Goal: Information Seeking & Learning: Learn about a topic

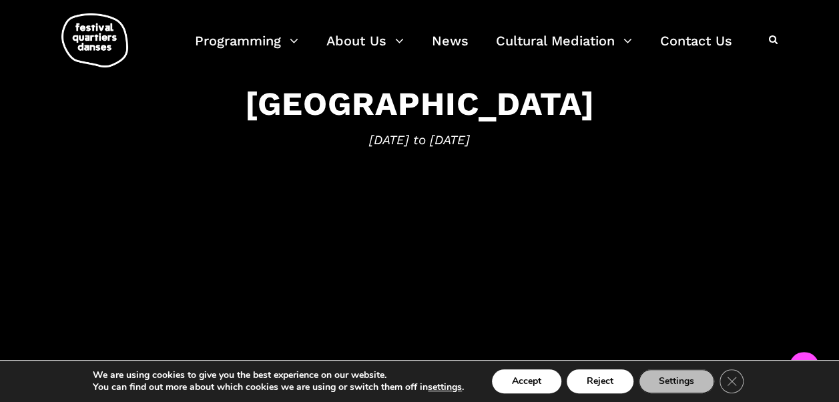
scroll to position [202, 0]
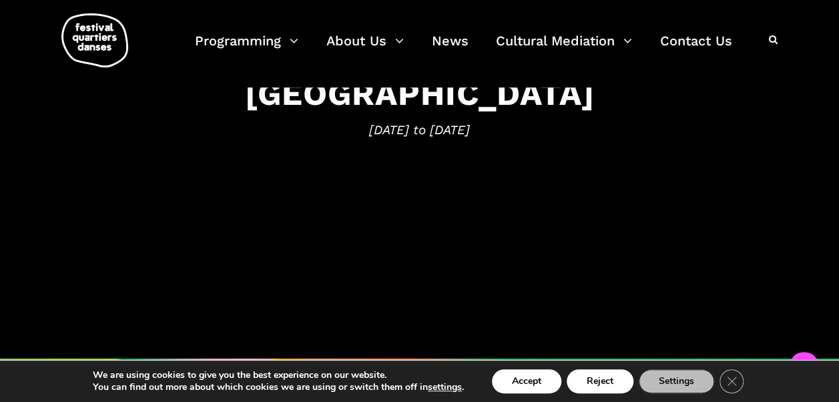
click at [425, 120] on span "September 4 to 14, 2025" at bounding box center [419, 130] width 812 height 20
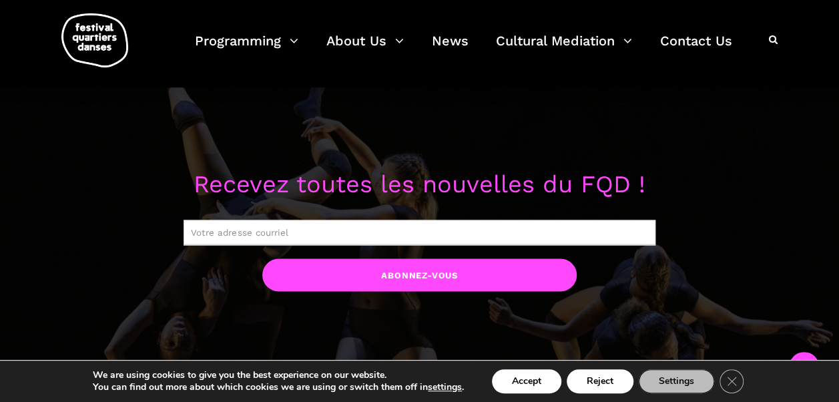
scroll to position [0, 0]
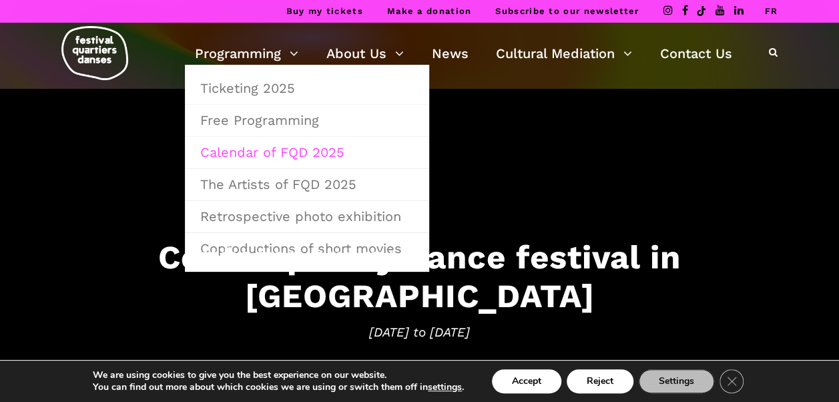
click at [293, 147] on link "Calendar of FQD 2025" at bounding box center [307, 152] width 230 height 31
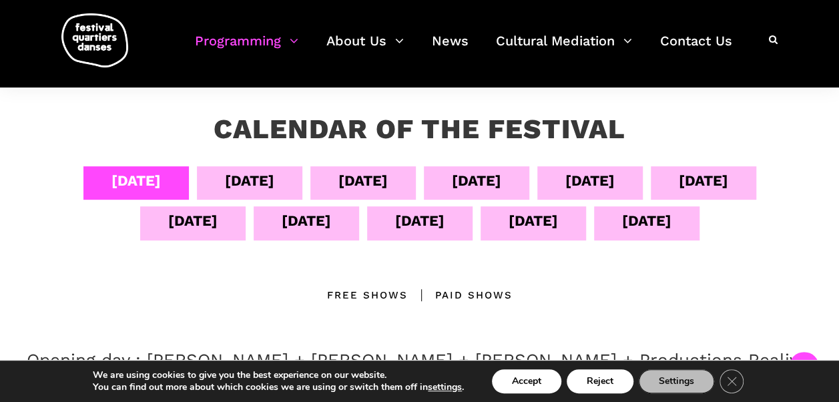
scroll to position [229, 0]
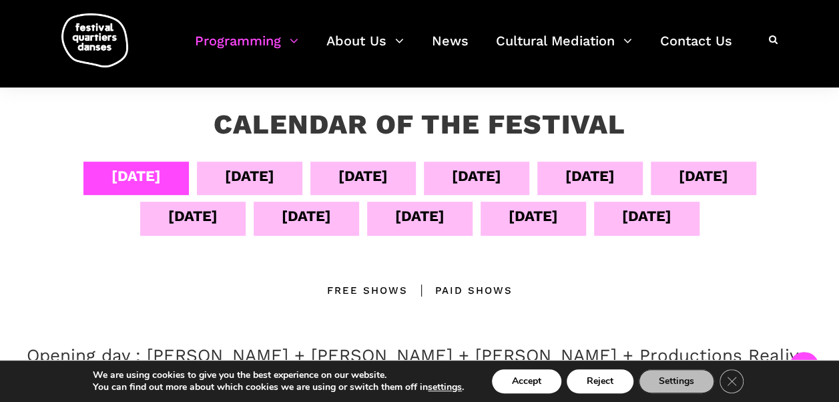
click at [260, 173] on div "[DATE]" at bounding box center [249, 175] width 49 height 23
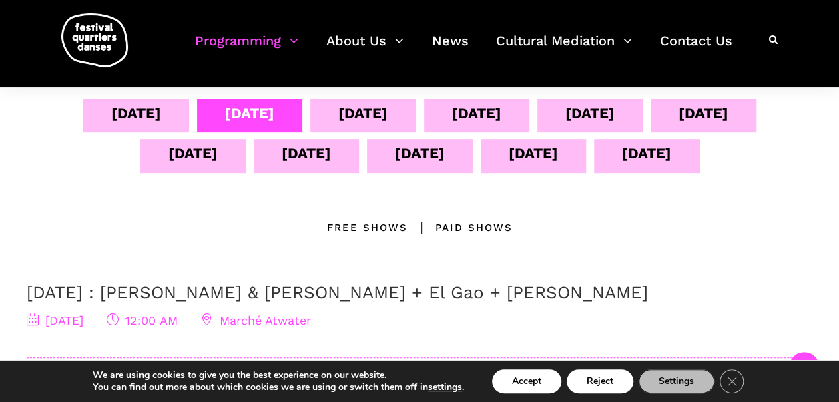
scroll to position [243, 0]
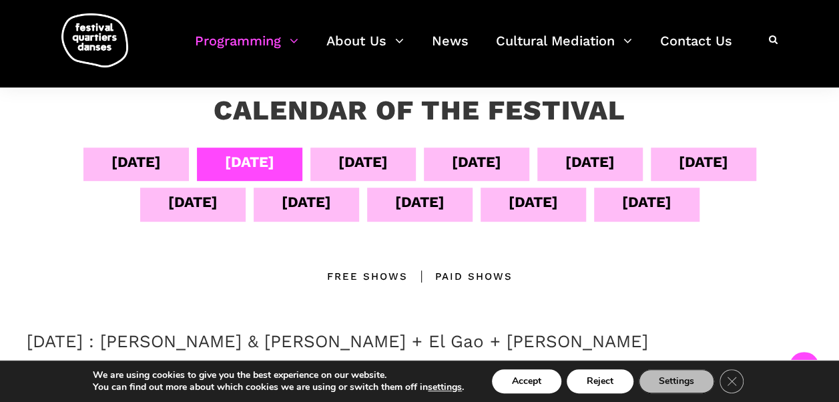
click at [345, 150] on div "[DATE]" at bounding box center [362, 161] width 49 height 23
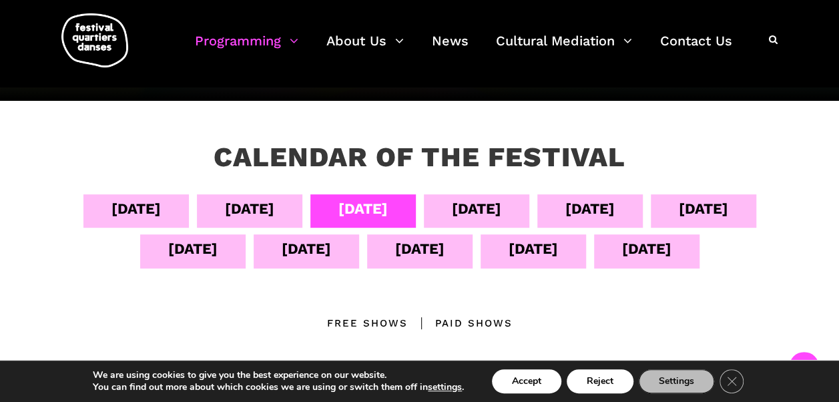
scroll to position [206, 0]
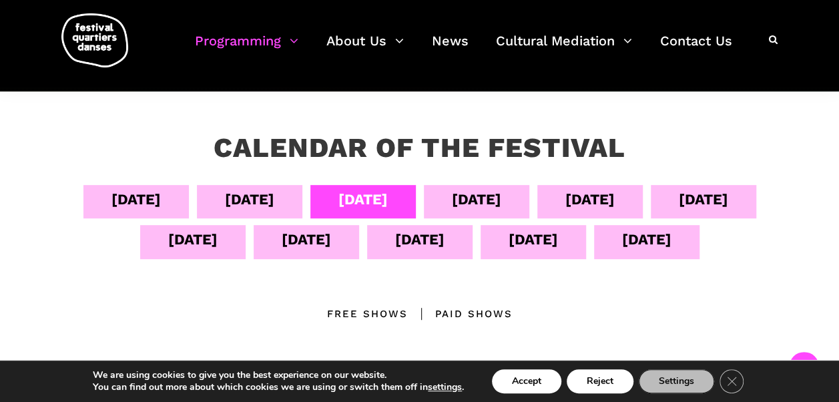
click at [476, 198] on div "[DATE]" at bounding box center [476, 198] width 49 height 23
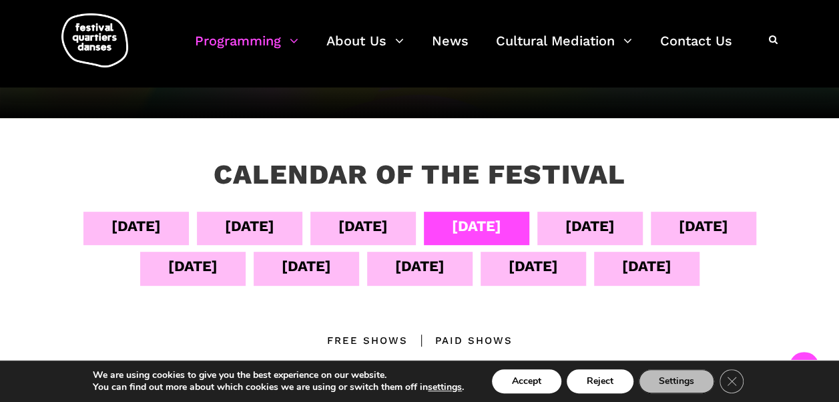
scroll to position [0, 0]
